Goal: Information Seeking & Learning: Learn about a topic

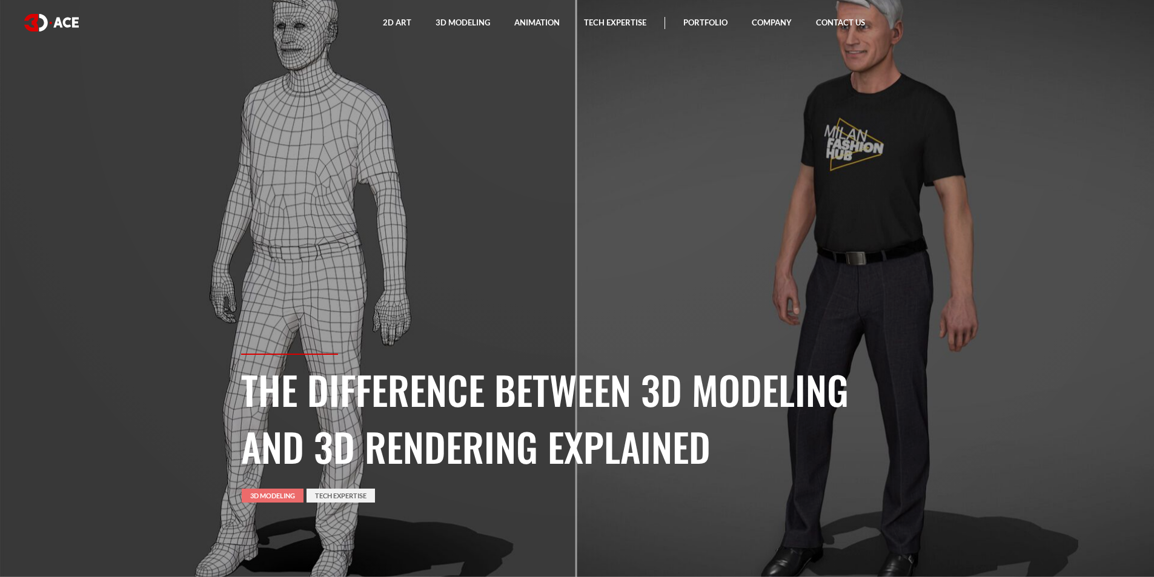
click at [277, 491] on link "3D Modeling" at bounding box center [273, 496] width 62 height 14
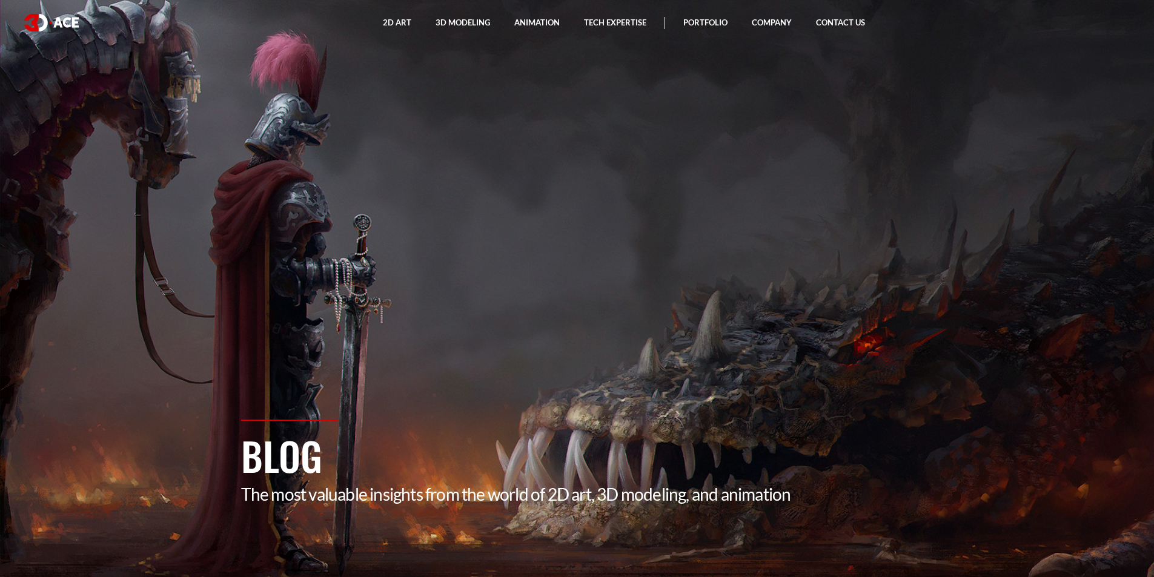
drag, startPoint x: 309, startPoint y: 438, endPoint x: 589, endPoint y: 399, distance: 282.6
click at [589, 399] on section "Blog The most valuable insights from the world of 2D art, 3D modeling, and anim…" at bounding box center [577, 288] width 1154 height 577
click at [430, 424] on div "Blog The most valuable insights from the world of 2D art, 3D modeling, and anim…" at bounding box center [577, 499] width 691 height 158
